Goal: Task Accomplishment & Management: Complete application form

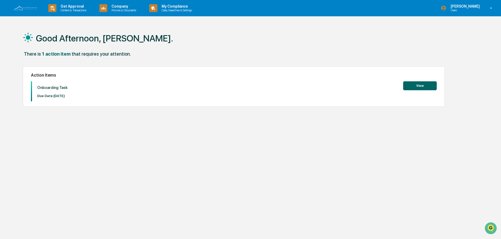
click at [423, 86] on button "View" at bounding box center [420, 85] width 34 height 9
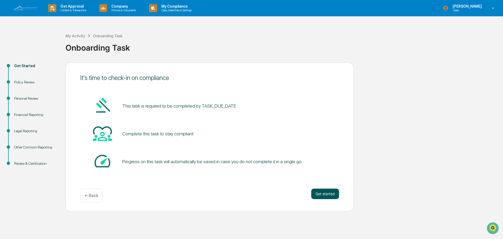
click at [316, 196] on button "Get started" at bounding box center [326, 194] width 28 height 10
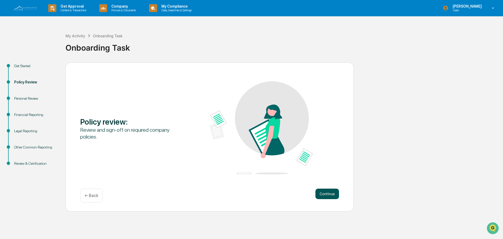
click at [325, 194] on button "Continue" at bounding box center [328, 194] width 24 height 10
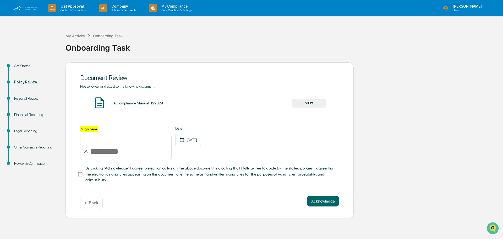
click at [91, 151] on input "Sign here" at bounding box center [126, 147] width 92 height 25
type input "**********"
click at [329, 204] on button "Acknowledge" at bounding box center [323, 201] width 32 height 10
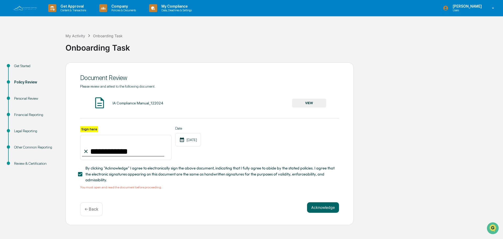
click at [304, 104] on button "VIEW" at bounding box center [309, 103] width 34 height 9
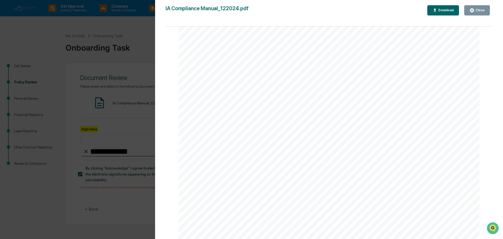
scroll to position [3078, 0]
click at [475, 11] on icon "button" at bounding box center [472, 10] width 5 height 5
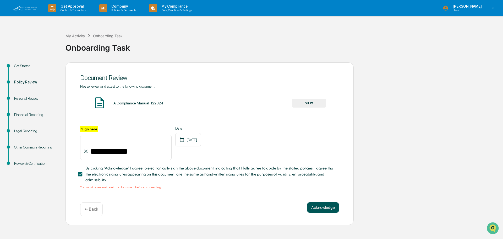
click at [326, 208] on button "Acknowledge" at bounding box center [323, 207] width 32 height 10
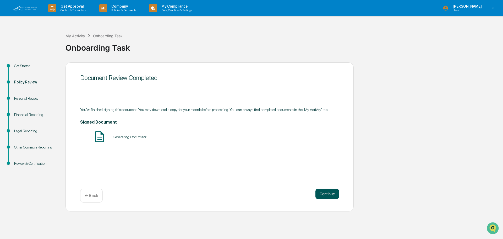
click at [324, 194] on button "Continue" at bounding box center [328, 194] width 24 height 10
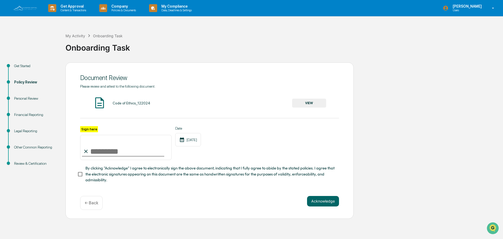
click at [299, 101] on button "VIEW" at bounding box center [309, 103] width 34 height 9
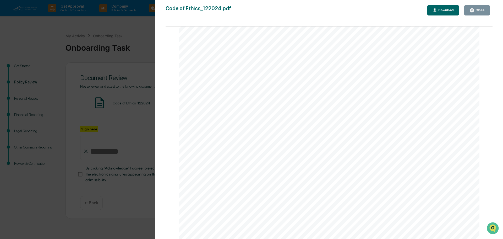
scroll to position [192, 0]
click at [396, 164] on div "Elevated Capital Advisors, LLC Code of Ethics December 202 4" at bounding box center [329, 41] width 301 height 390
click at [414, 138] on span "of 1933, the issuer of which, immediately before the registration, was not subj…" at bounding box center [328, 136] width 193 height 6
drag, startPoint x: 467, startPoint y: 105, endPoint x: 472, endPoint y: 104, distance: 5.4
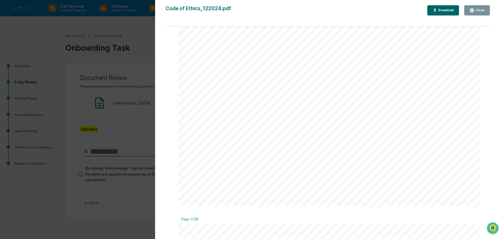
click at [489, 183] on div "Page 1/28 Elevated Capital Advisors, LLC Code of Ethics December 202 4 Page 2/2…" at bounding box center [329, 135] width 327 height 218
click at [479, 10] on div "Close" at bounding box center [480, 10] width 10 height 4
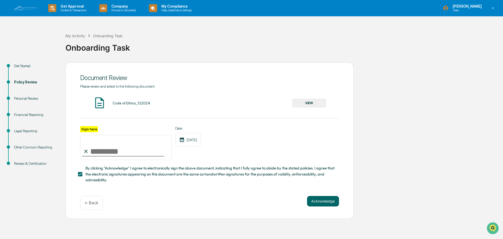
click at [100, 153] on input "Sign here" at bounding box center [126, 147] width 92 height 25
type input "**********"
click at [315, 203] on button "Acknowledge" at bounding box center [323, 201] width 32 height 10
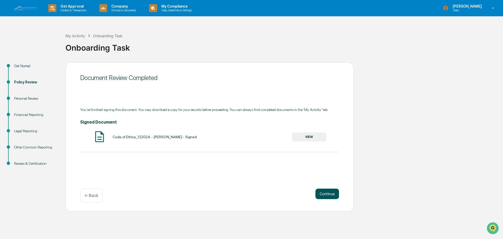
click at [323, 195] on button "Continue" at bounding box center [328, 194] width 24 height 10
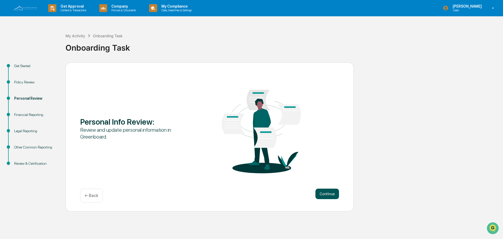
click at [328, 194] on button "Continue" at bounding box center [328, 194] width 24 height 10
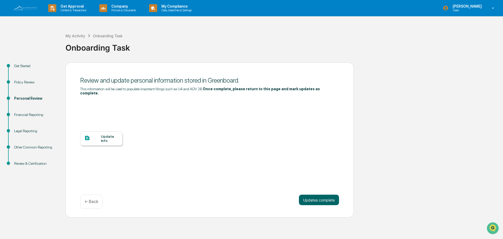
click at [110, 134] on div "Update Info" at bounding box center [110, 138] width 18 height 8
click at [321, 197] on button "Updates complete" at bounding box center [319, 200] width 40 height 10
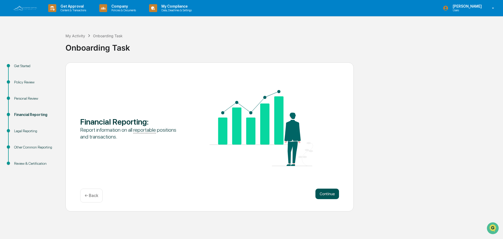
click at [330, 192] on button "Continue" at bounding box center [328, 194] width 24 height 10
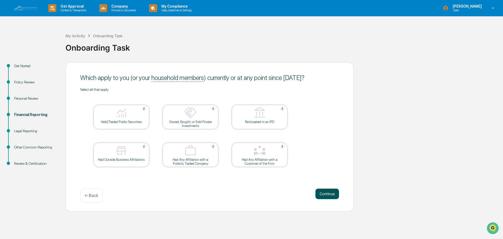
click at [325, 192] on button "Continue" at bounding box center [328, 194] width 24 height 10
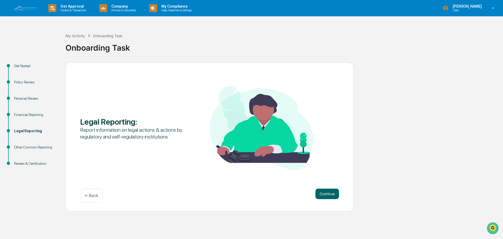
click at [325, 192] on button "Continue" at bounding box center [328, 194] width 24 height 10
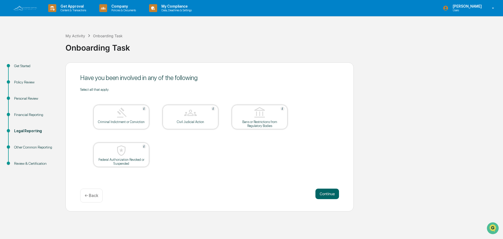
click at [325, 192] on button "Continue" at bounding box center [328, 194] width 24 height 10
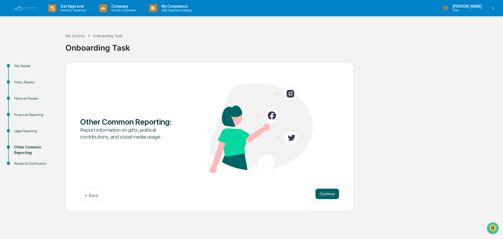
click at [325, 192] on button "Continue" at bounding box center [328, 194] width 24 height 10
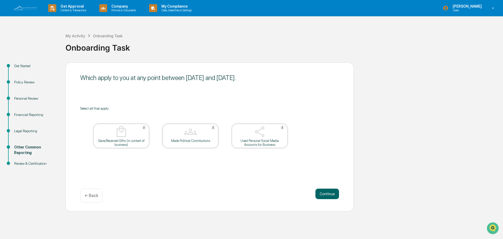
click at [325, 192] on button "Continue" at bounding box center [328, 194] width 24 height 10
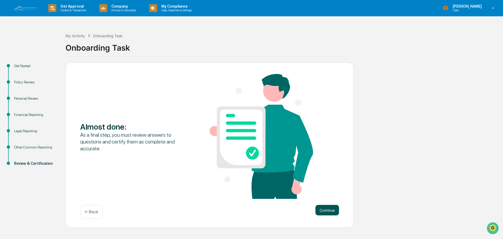
click at [322, 210] on button "Continue" at bounding box center [328, 210] width 24 height 10
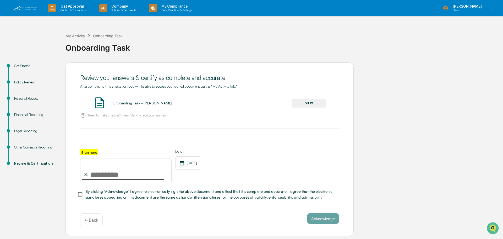
click at [313, 103] on button "VIEW" at bounding box center [309, 103] width 34 height 9
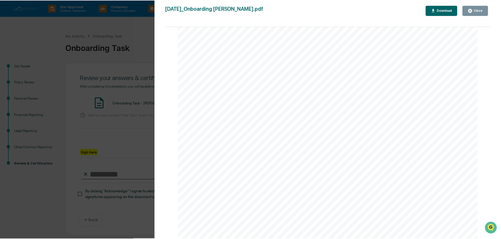
scroll to position [1554, 0]
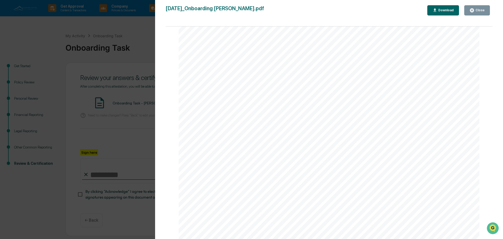
click at [476, 11] on div "Close" at bounding box center [480, 10] width 10 height 4
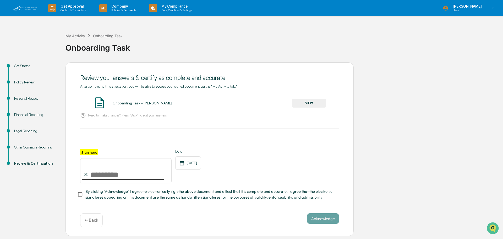
click at [95, 174] on input "Sign here" at bounding box center [126, 170] width 92 height 25
type input "**********"
click at [328, 221] on button "Acknowledge" at bounding box center [323, 218] width 32 height 10
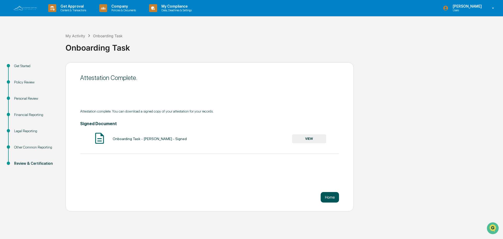
click at [333, 197] on button "Home" at bounding box center [330, 197] width 18 height 10
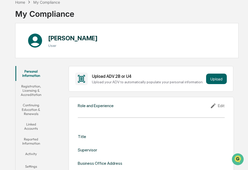
scroll to position [52, 0]
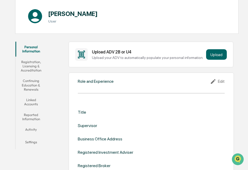
click at [92, 89] on div "Role and Experience Edit Title Supervisor Business Office Address Registered In…" at bounding box center [151, 141] width 165 height 136
